Goal: Check status: Check status

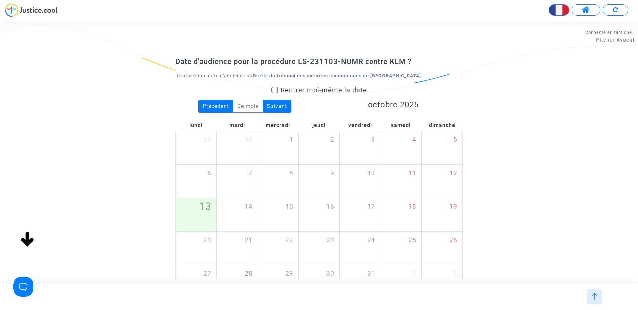
click at [596, 10] on button at bounding box center [585, 9] width 29 height 11
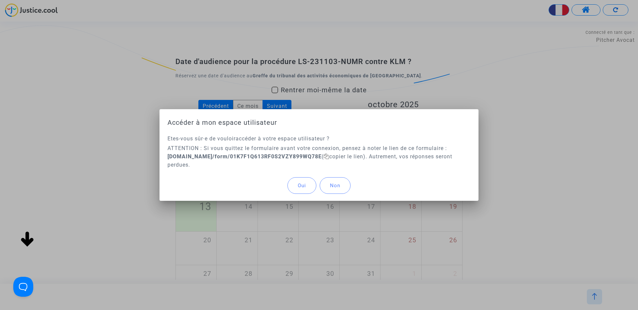
click at [295, 188] on button "Oui" at bounding box center [301, 185] width 29 height 17
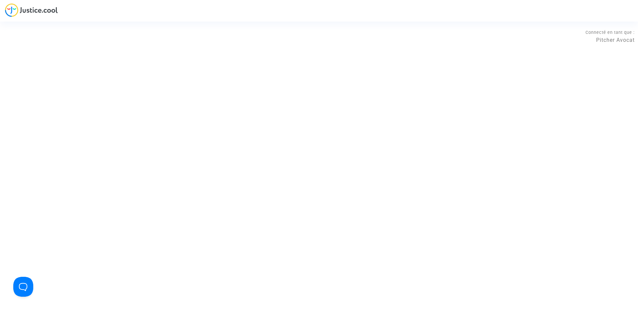
type input "[PERSON_NAME][EMAIL_ADDRESS][DOMAIN_NAME]"
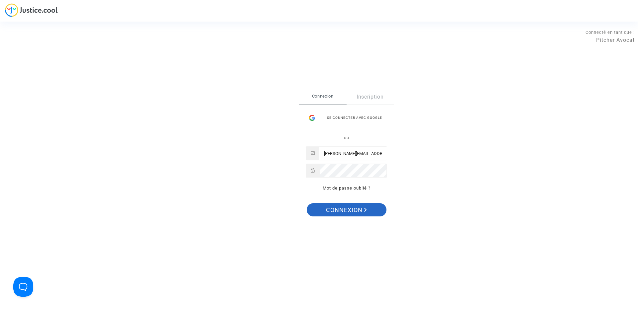
click at [344, 214] on span "Connexion" at bounding box center [346, 210] width 41 height 14
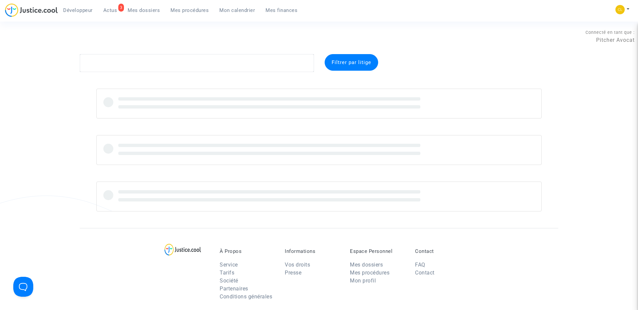
click at [186, 11] on span "Mes procédures" at bounding box center [189, 10] width 38 height 6
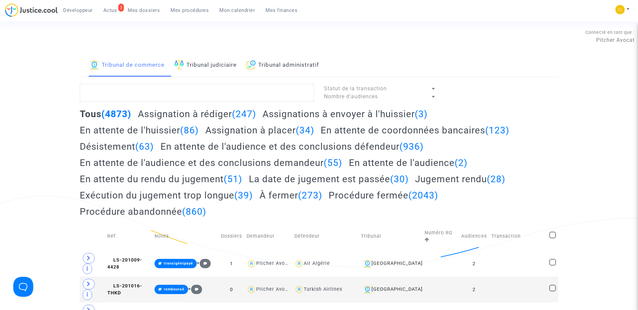
click at [185, 119] on h2 "Assignation à rédiger (247)" at bounding box center [197, 114] width 118 height 12
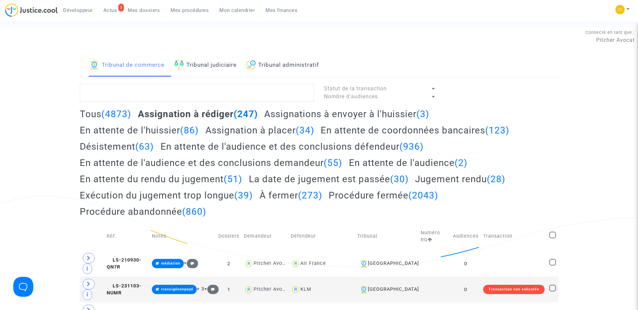
click at [100, 114] on h2 "Tous (4873)" at bounding box center [105, 114] width 51 height 12
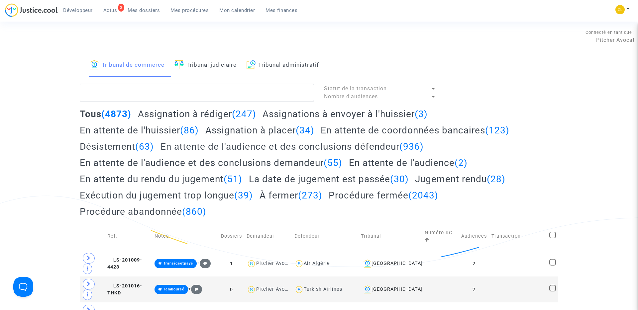
click at [211, 72] on link "Tribunal judiciaire" at bounding box center [205, 65] width 62 height 23
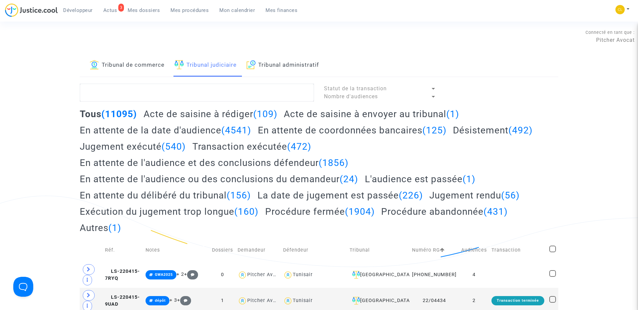
click at [306, 116] on h2 "Acte de saisine à envoyer au tribunal (1)" at bounding box center [371, 114] width 175 height 12
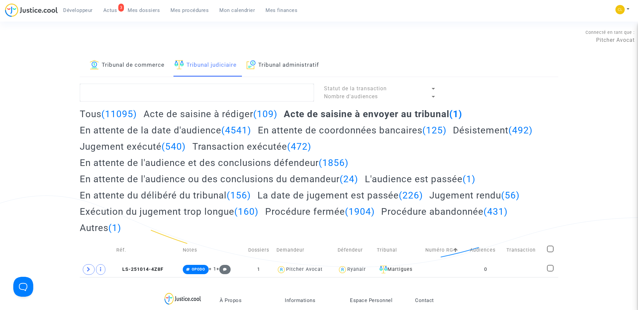
click at [149, 9] on span "Mes dossiers" at bounding box center [144, 10] width 32 height 6
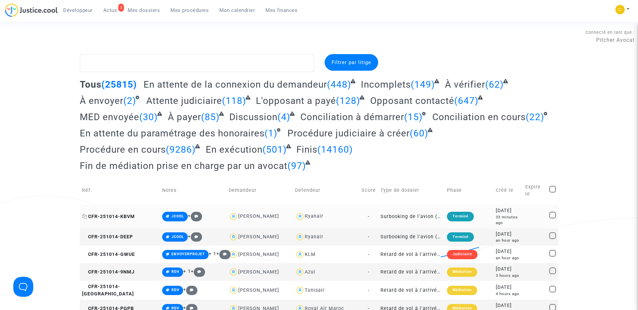
click at [114, 214] on span "CFR-251014-KBVM" at bounding box center [108, 217] width 53 height 6
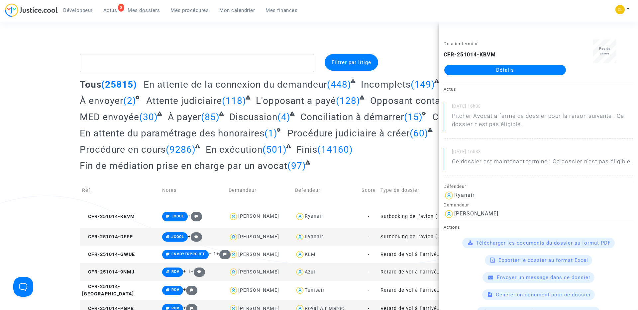
click at [120, 228] on td "CFR-251014-DEEP" at bounding box center [120, 237] width 80 height 18
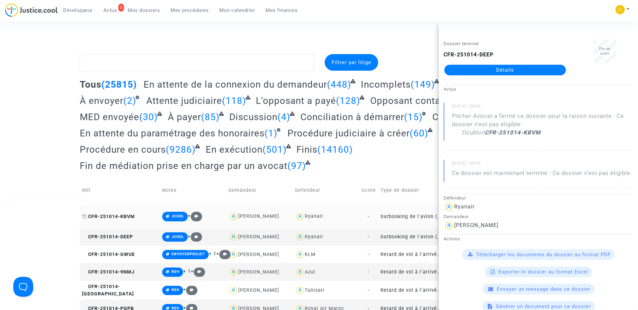
click at [117, 214] on span "CFR-251014-KBVM" at bounding box center [108, 217] width 53 height 6
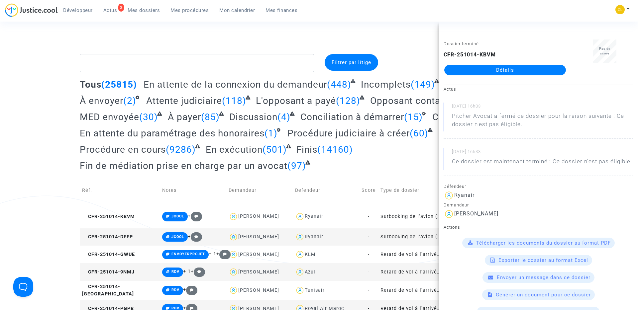
click at [505, 72] on link "Détails" at bounding box center [505, 70] width 122 height 11
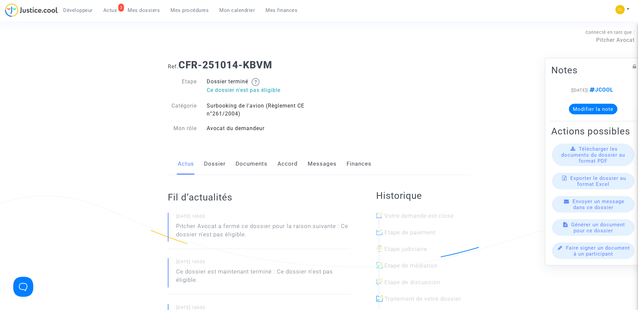
click at [144, 11] on span "Mes dossiers" at bounding box center [144, 10] width 32 height 6
